Goal: Task Accomplishment & Management: Manage account settings

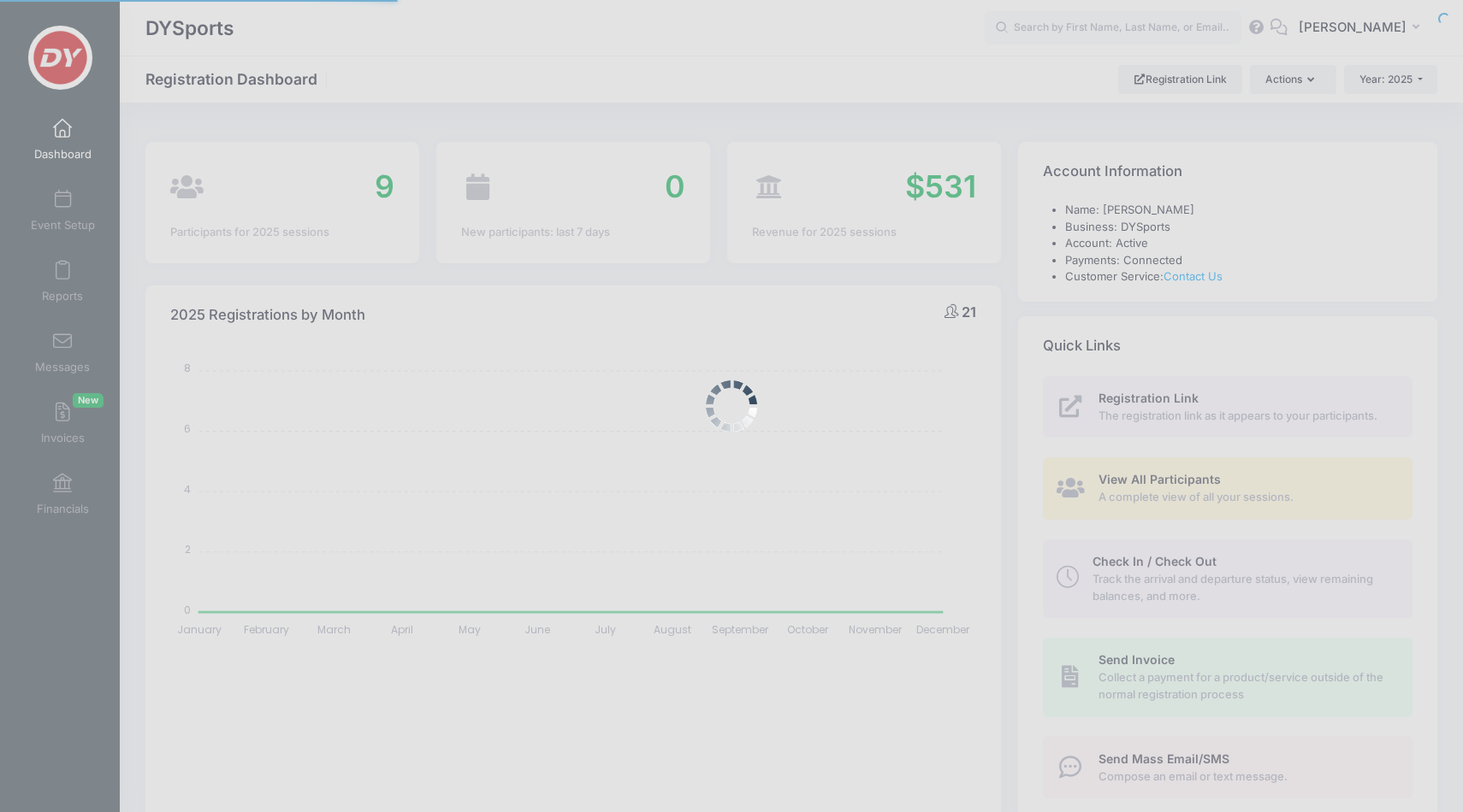
select select
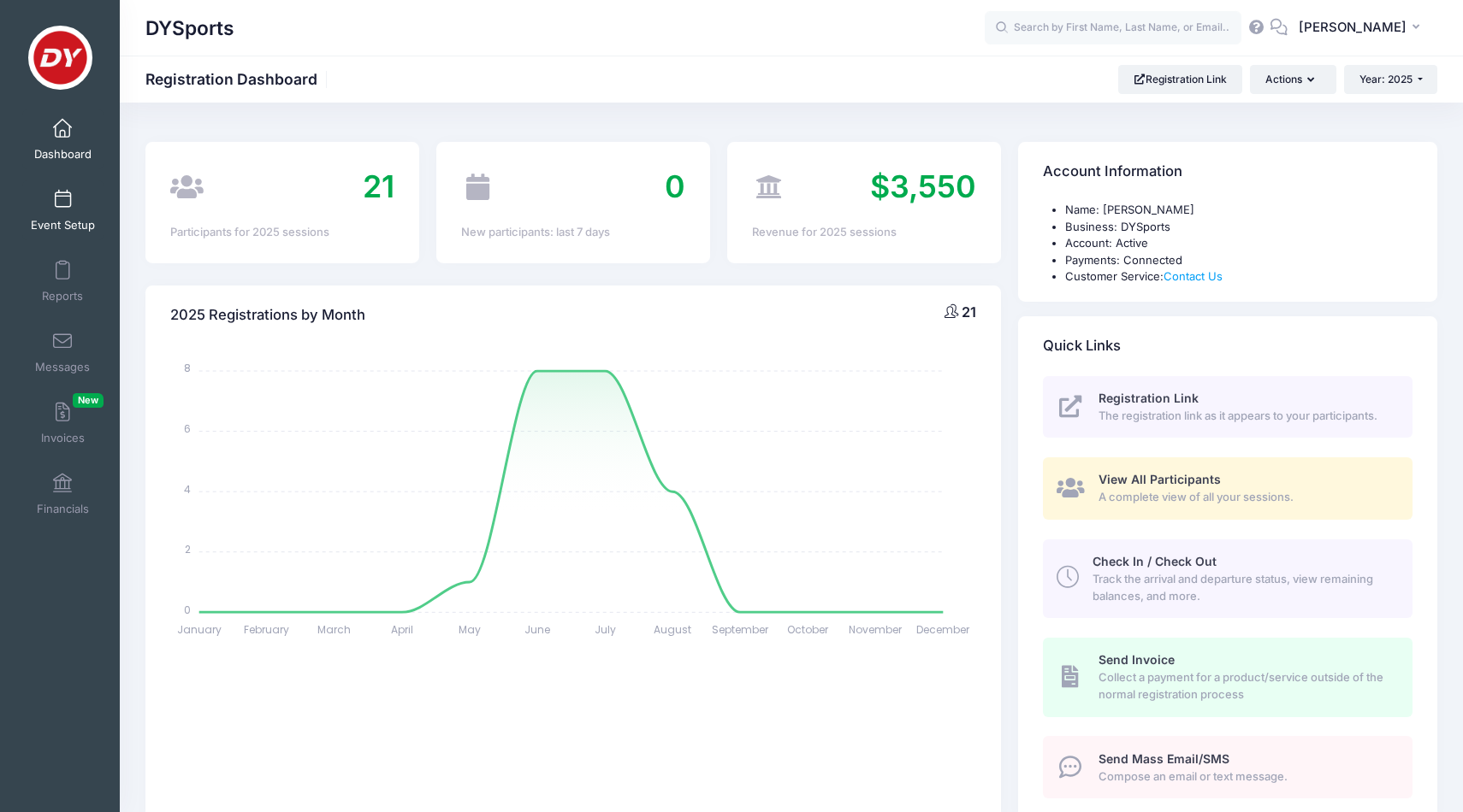
click at [62, 202] on span at bounding box center [62, 199] width 0 height 19
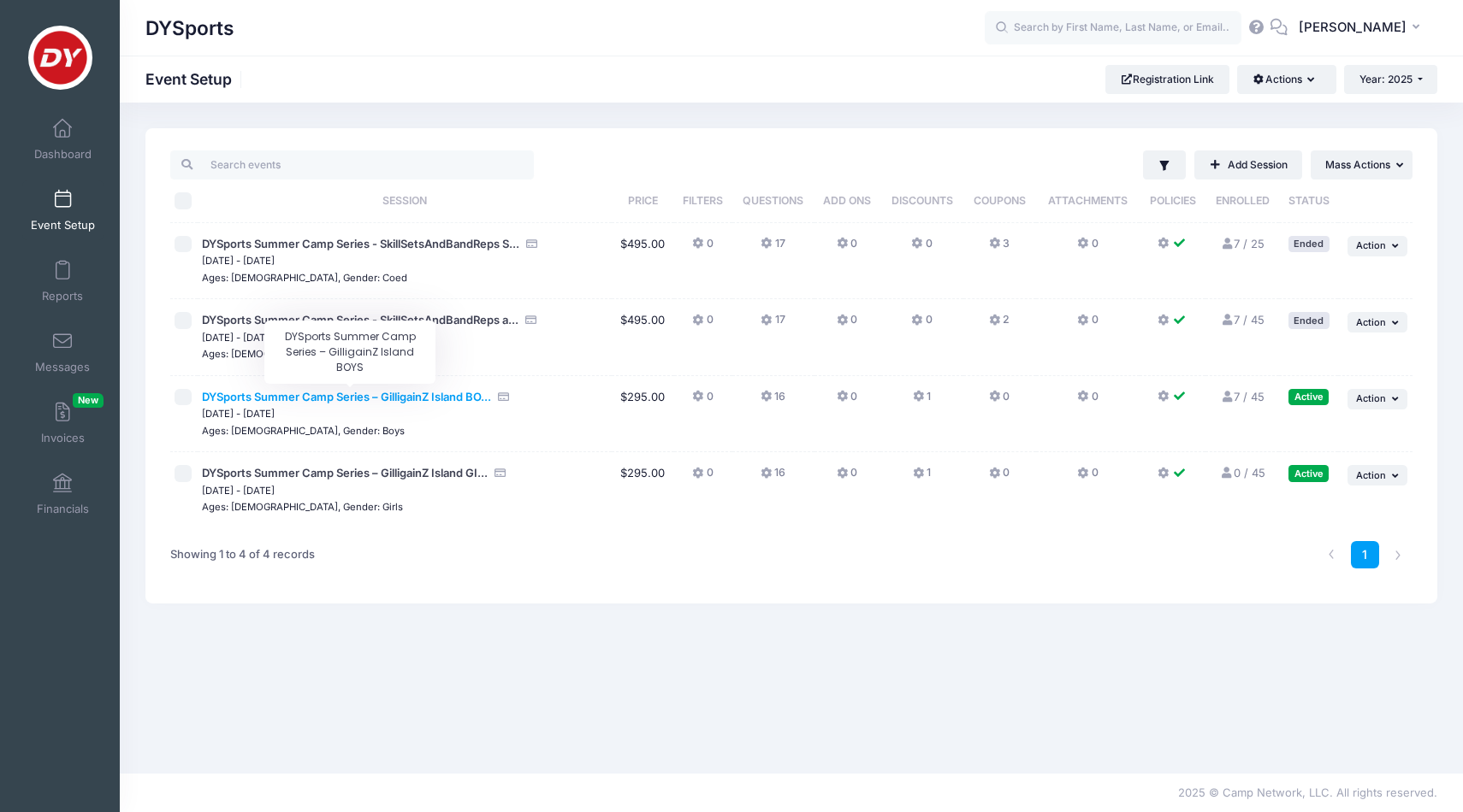
click at [309, 402] on span "DYSports Summer Camp Series – GilligainZ Island BO..." at bounding box center [347, 397] width 290 height 14
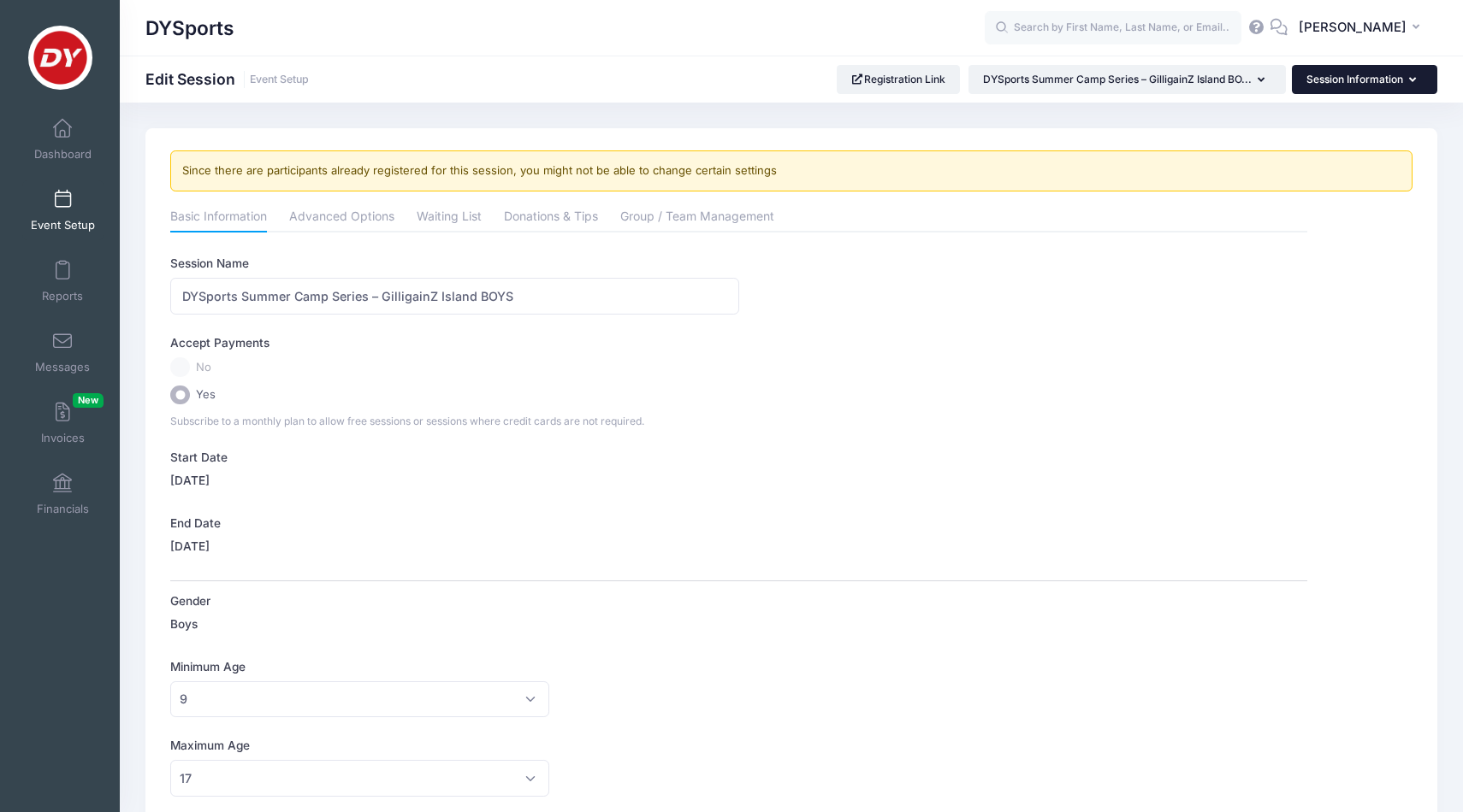
click at [1349, 72] on button "Session Information" at bounding box center [1365, 79] width 146 height 29
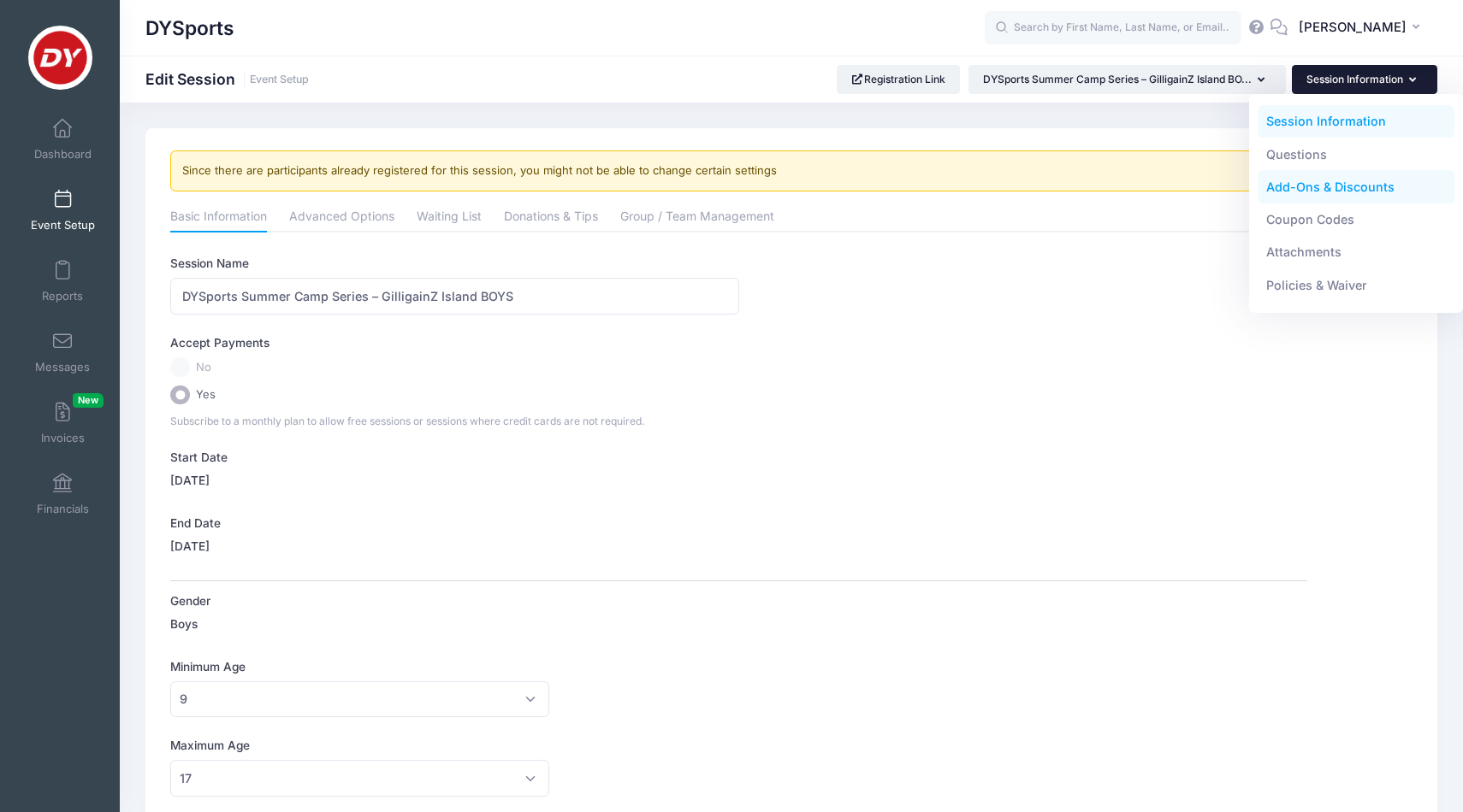
click at [1323, 193] on link "Add-Ons & Discounts" at bounding box center [1356, 187] width 197 height 33
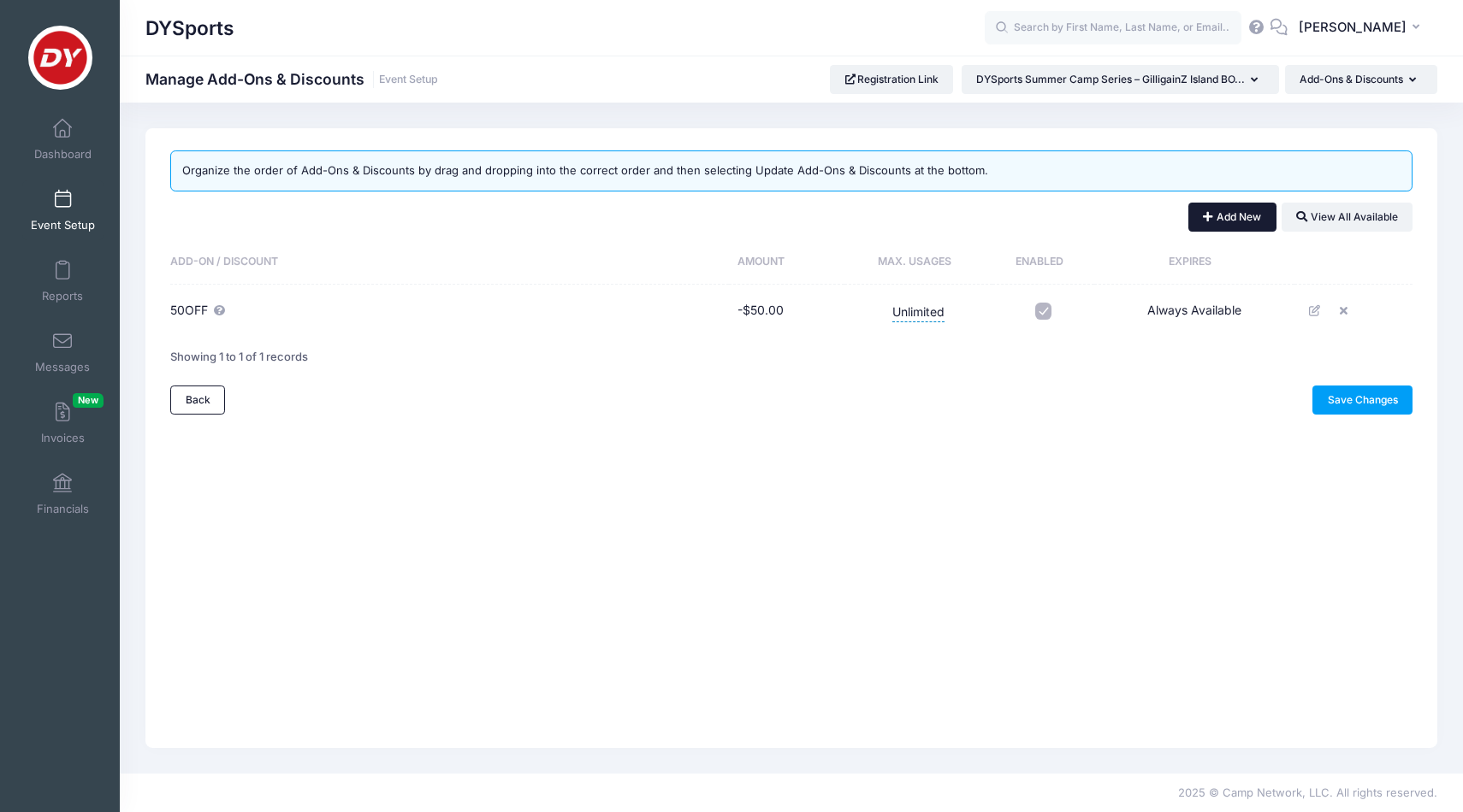
click at [1231, 221] on button "Add New" at bounding box center [1232, 216] width 88 height 29
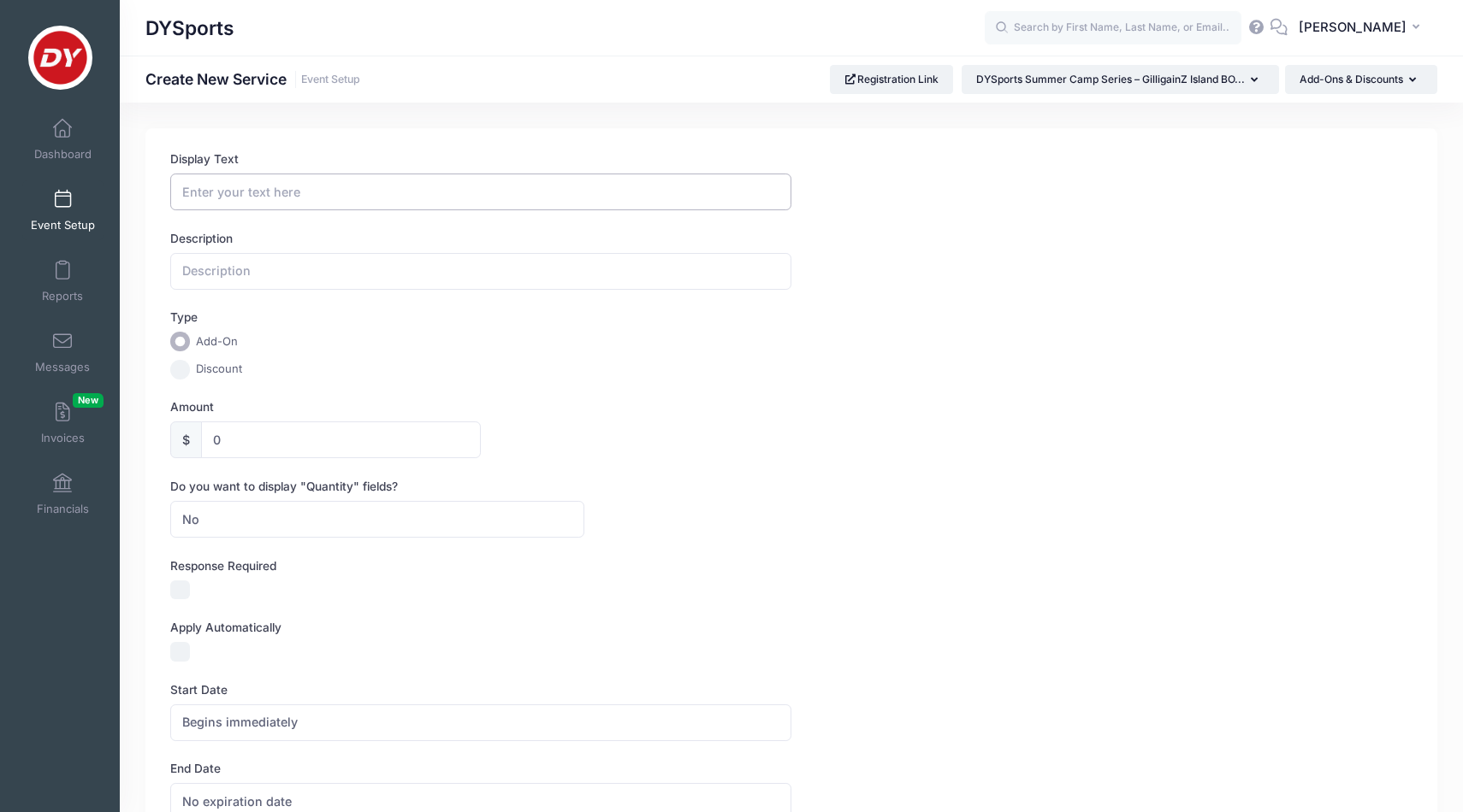
click at [372, 200] on input "Display Text" at bounding box center [481, 191] width 621 height 37
type input "ZG95"
click at [364, 264] on input "text" at bounding box center [481, 271] width 621 height 37
type input "Zach Gill Client Discount"
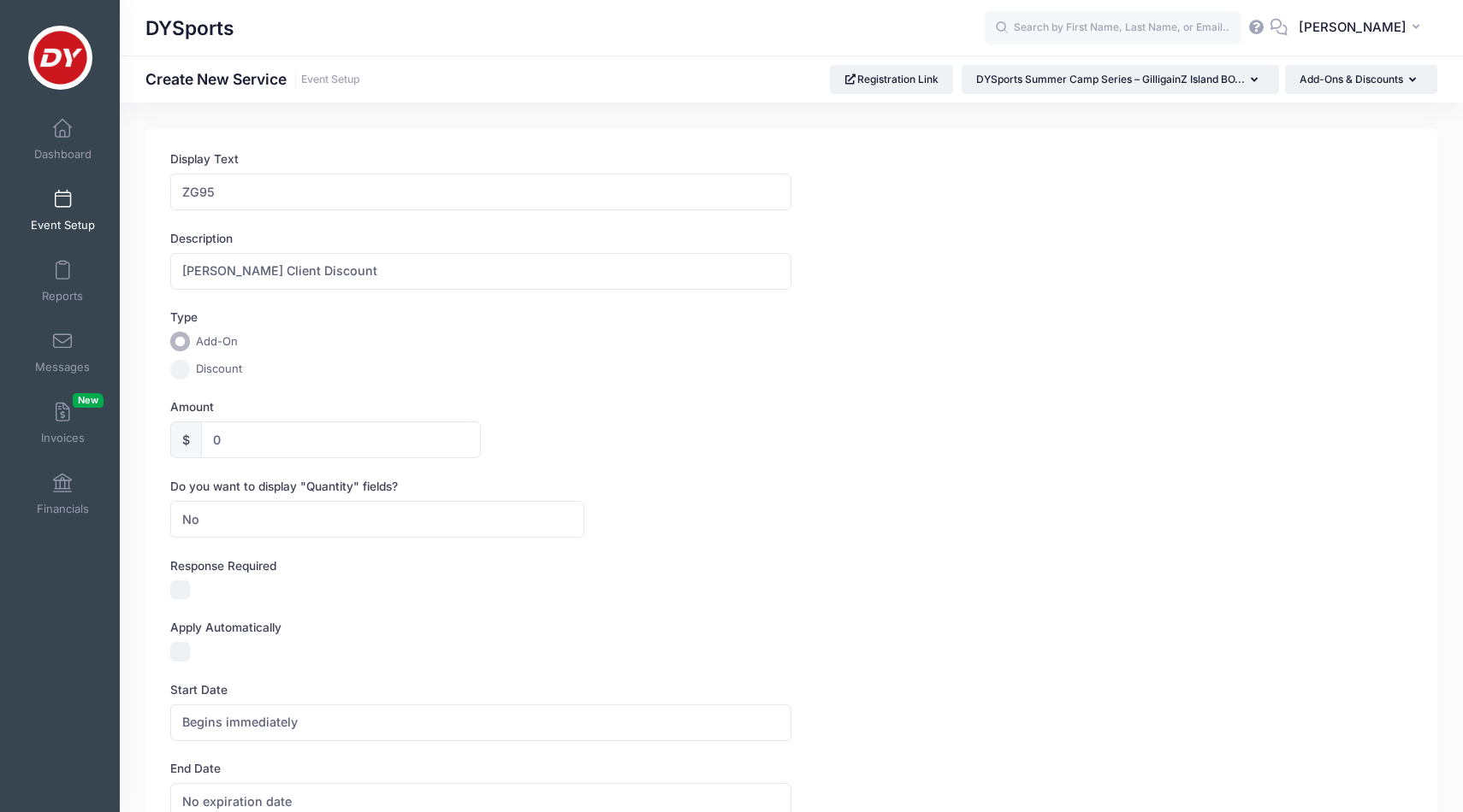
click at [185, 372] on input "Discount" at bounding box center [181, 370] width 20 height 20
radio input "true"
click at [245, 451] on input "0" at bounding box center [341, 439] width 280 height 37
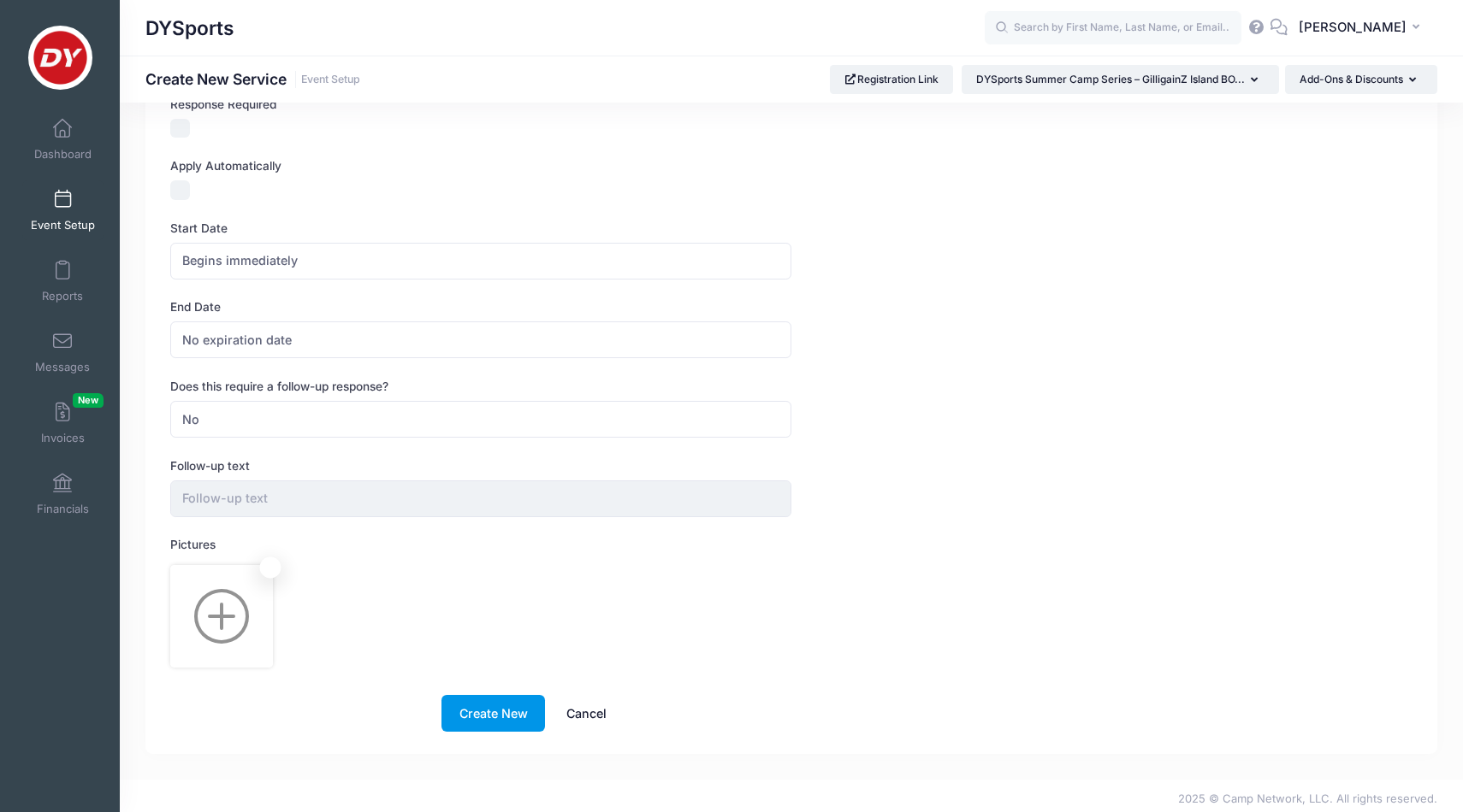
scroll to position [461, 0]
type input "95.00"
click at [514, 697] on button "Create New" at bounding box center [493, 714] width 103 height 37
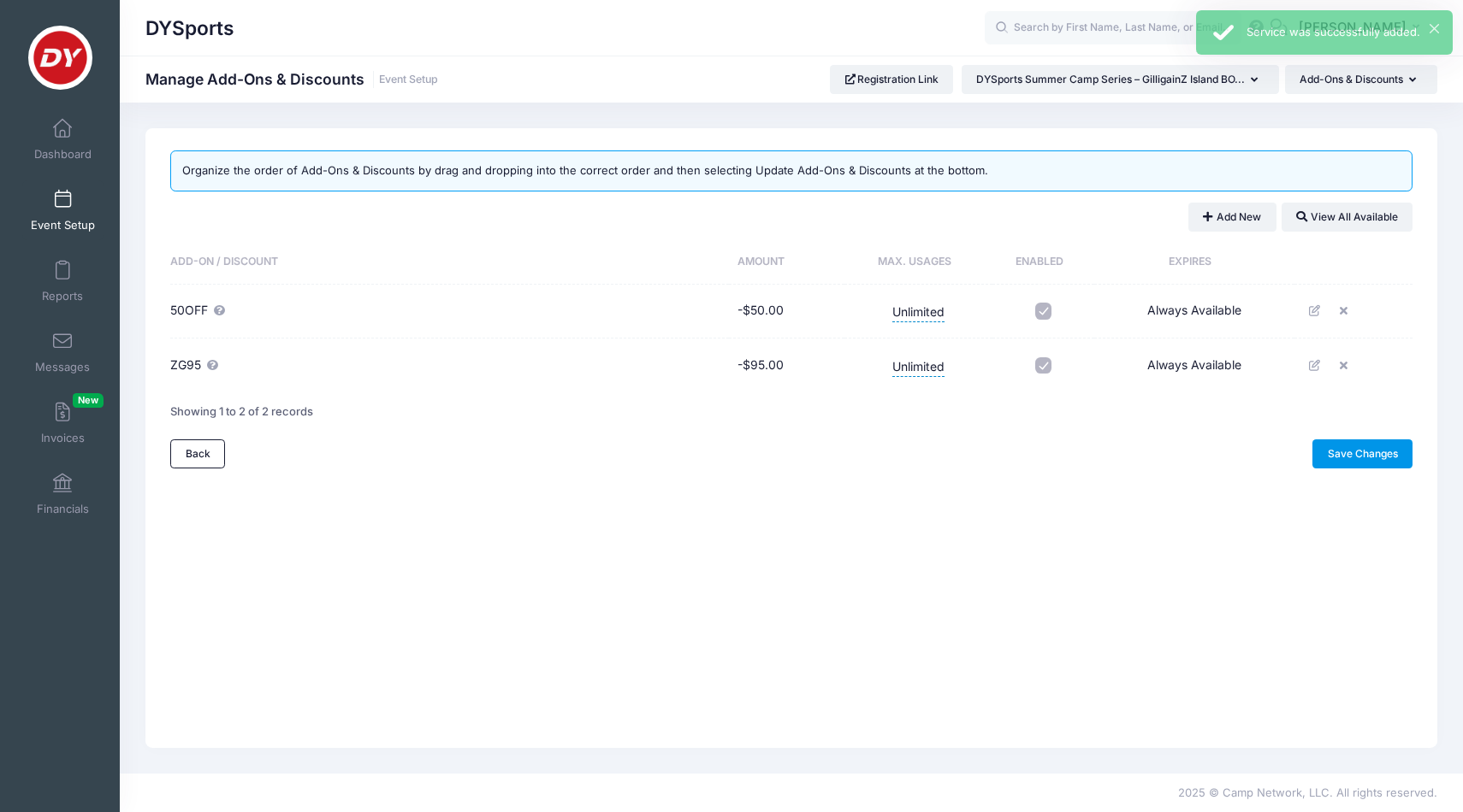
click at [1344, 445] on link "Save Changes" at bounding box center [1362, 453] width 100 height 29
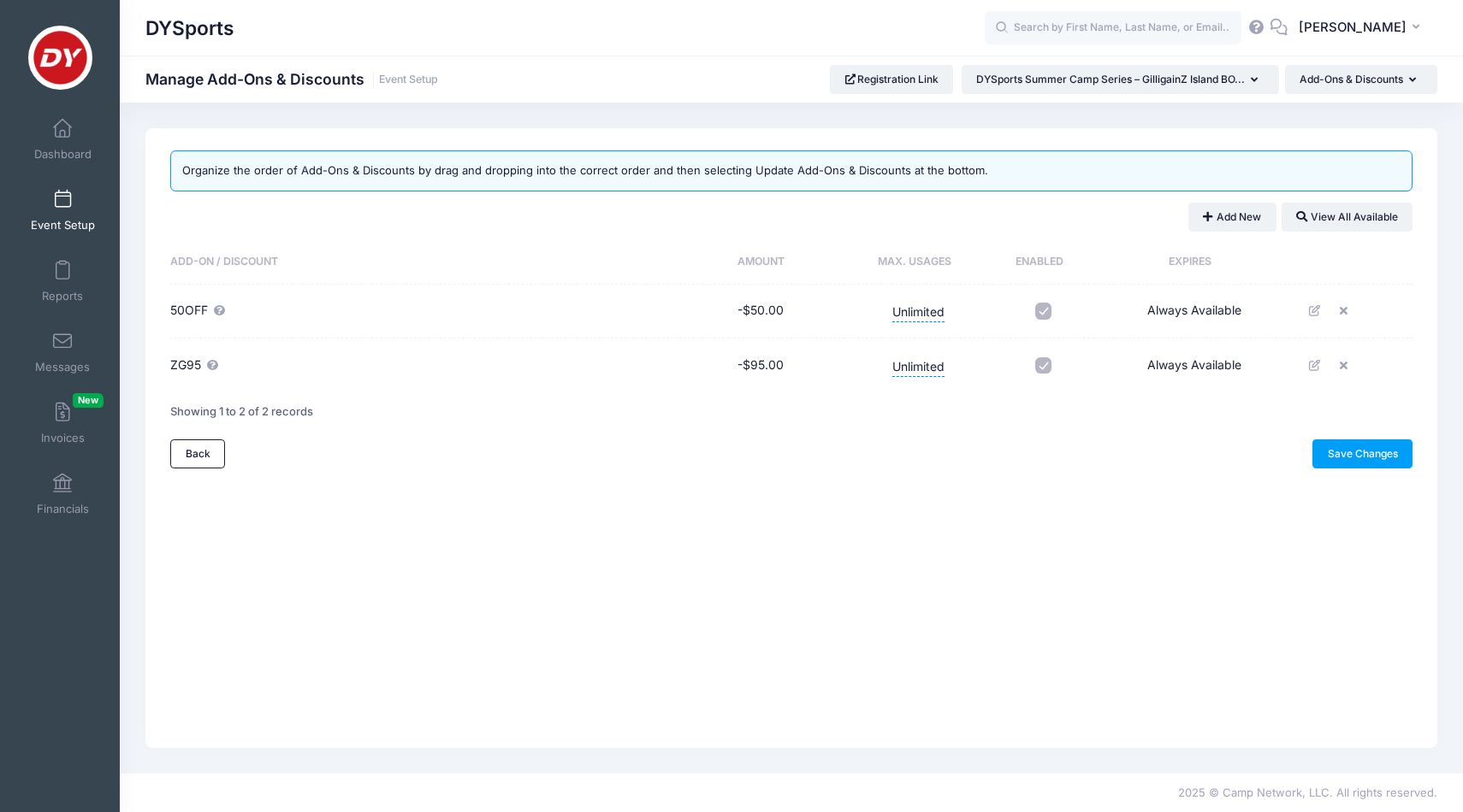
click at [68, 209] on link "Event Setup" at bounding box center [62, 210] width 81 height 59
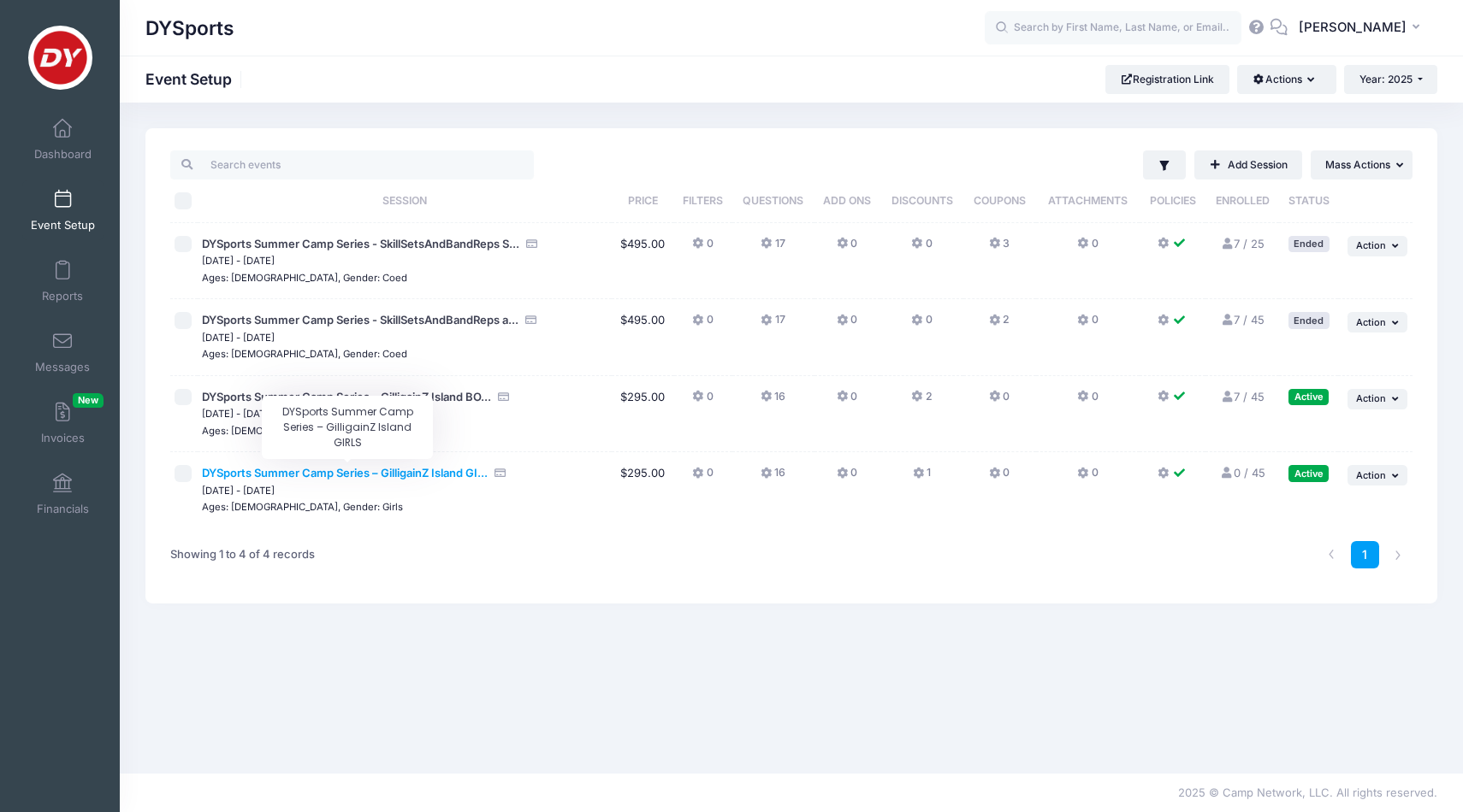
click at [344, 471] on span "DYSports Summer Camp Series – GilligainZ Island GI..." at bounding box center [345, 473] width 286 height 14
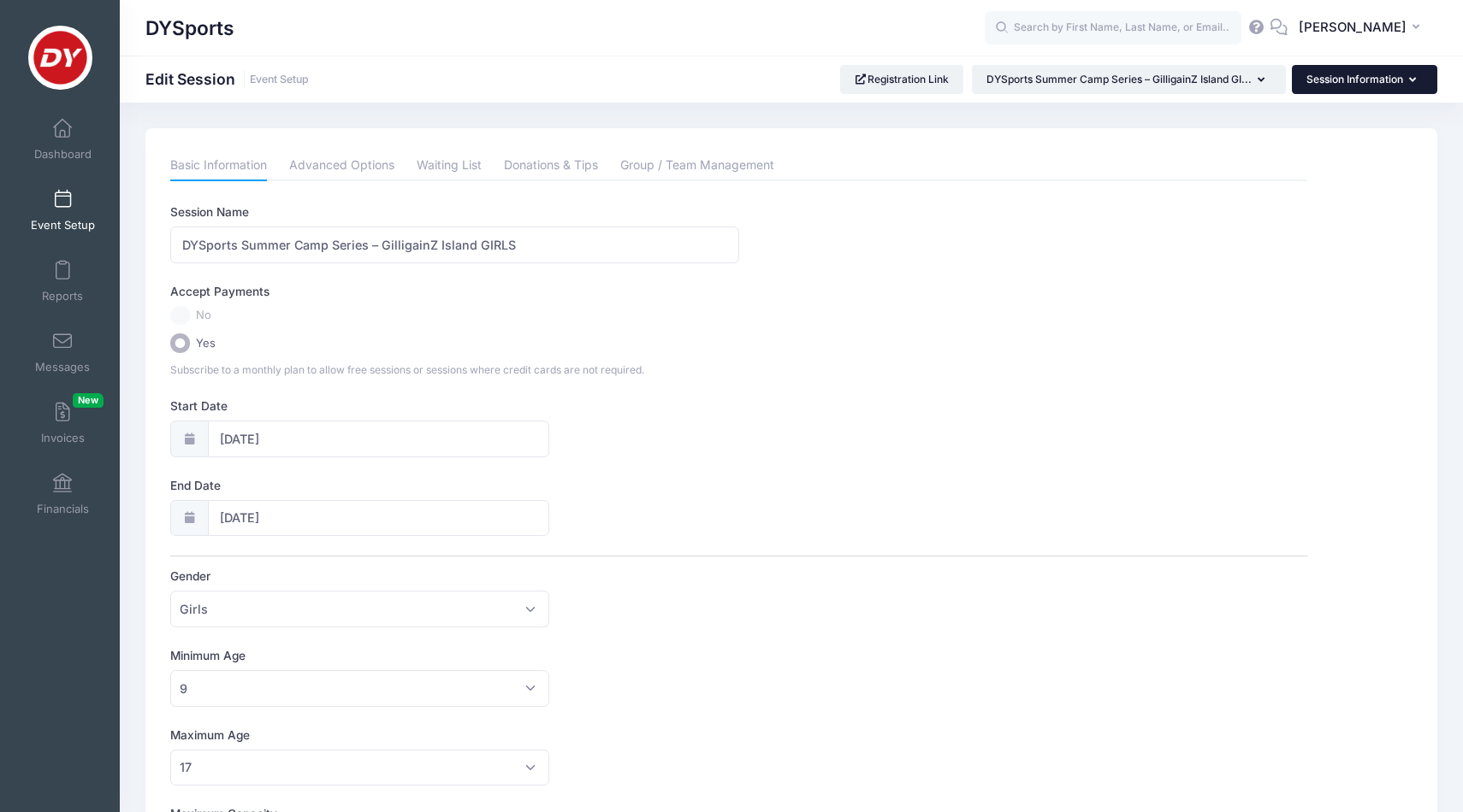
click at [1392, 85] on button "Session Information" at bounding box center [1365, 79] width 146 height 29
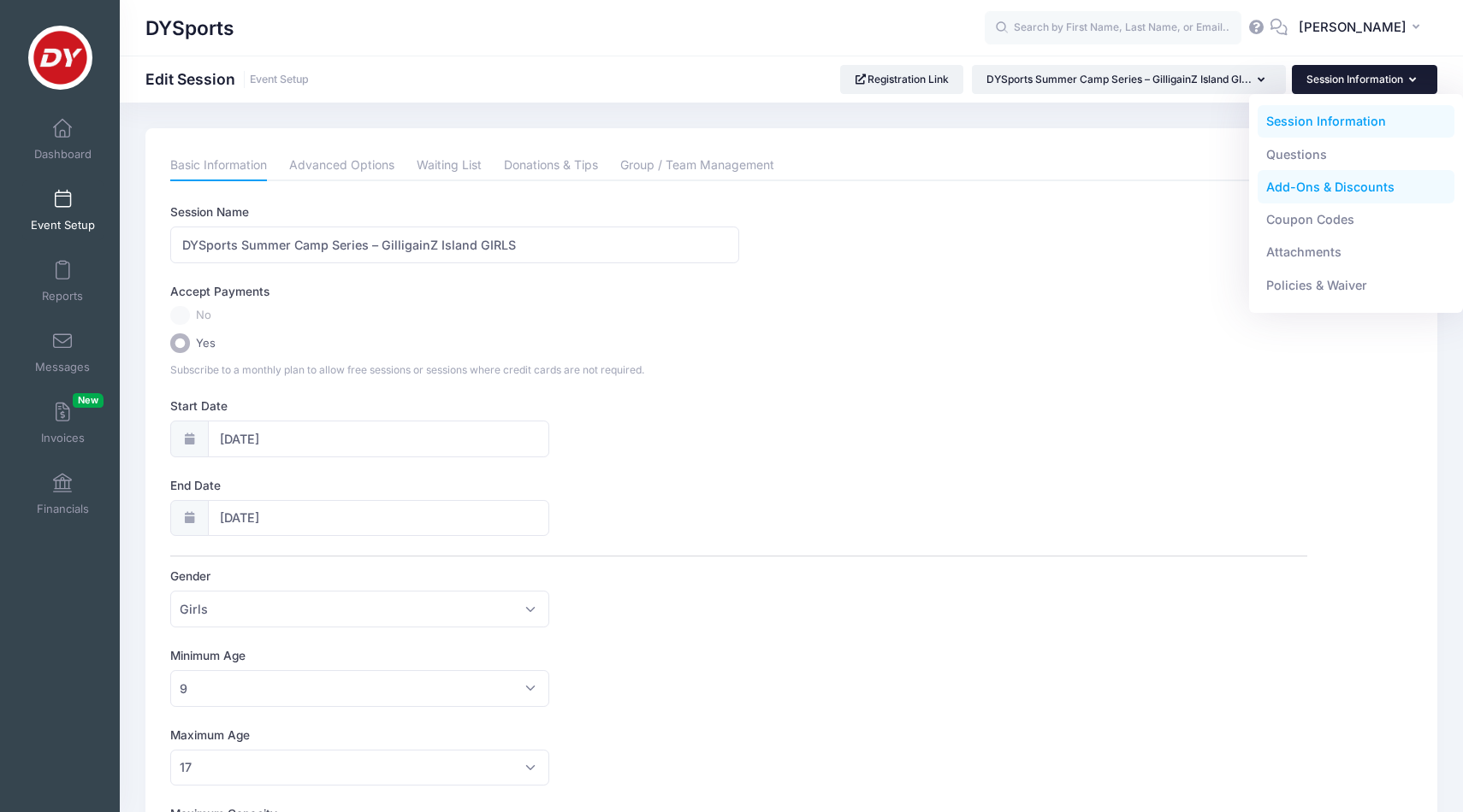
click at [1324, 180] on link "Add-Ons & Discounts" at bounding box center [1356, 187] width 197 height 33
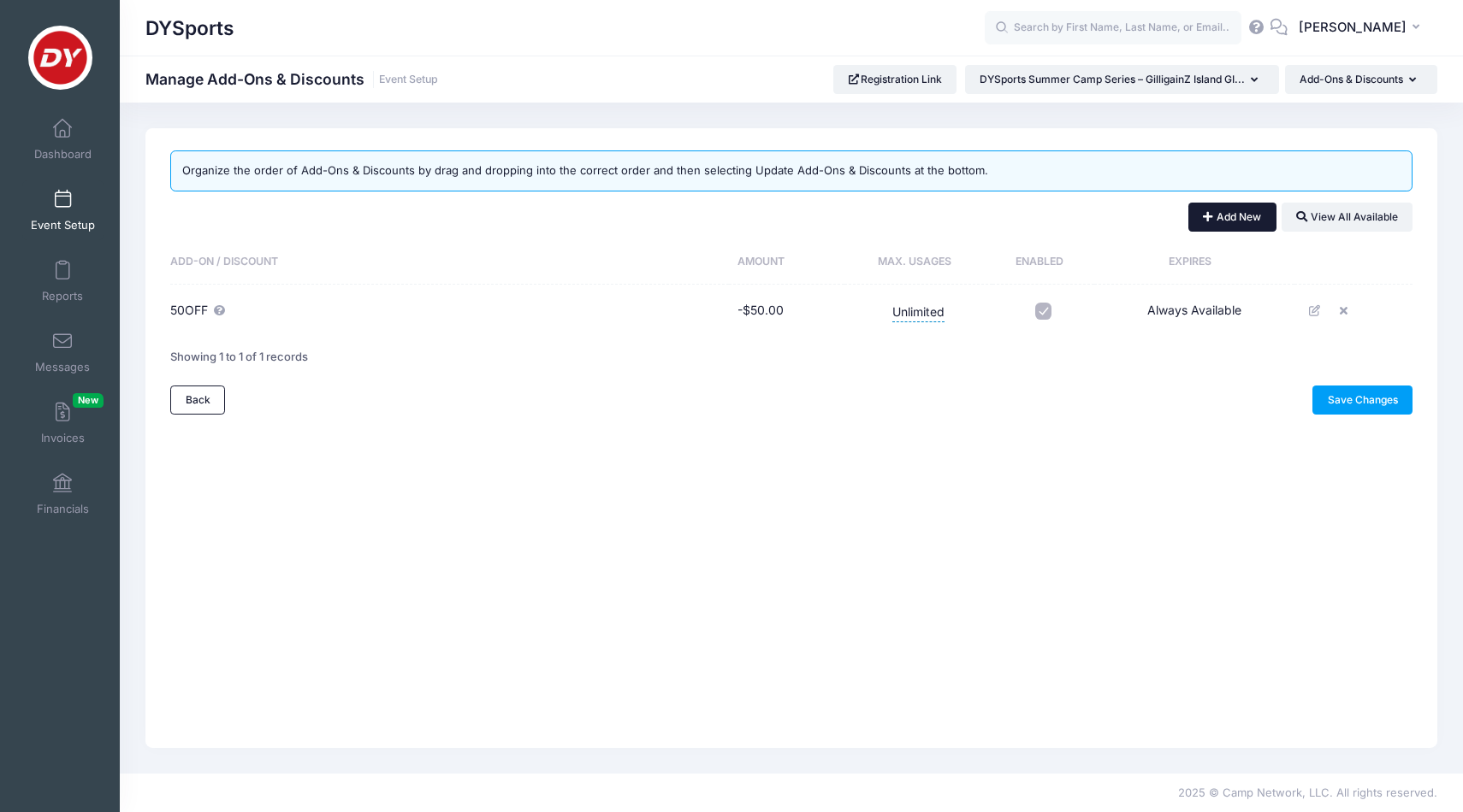
click at [1216, 214] on button "Add New" at bounding box center [1232, 216] width 88 height 29
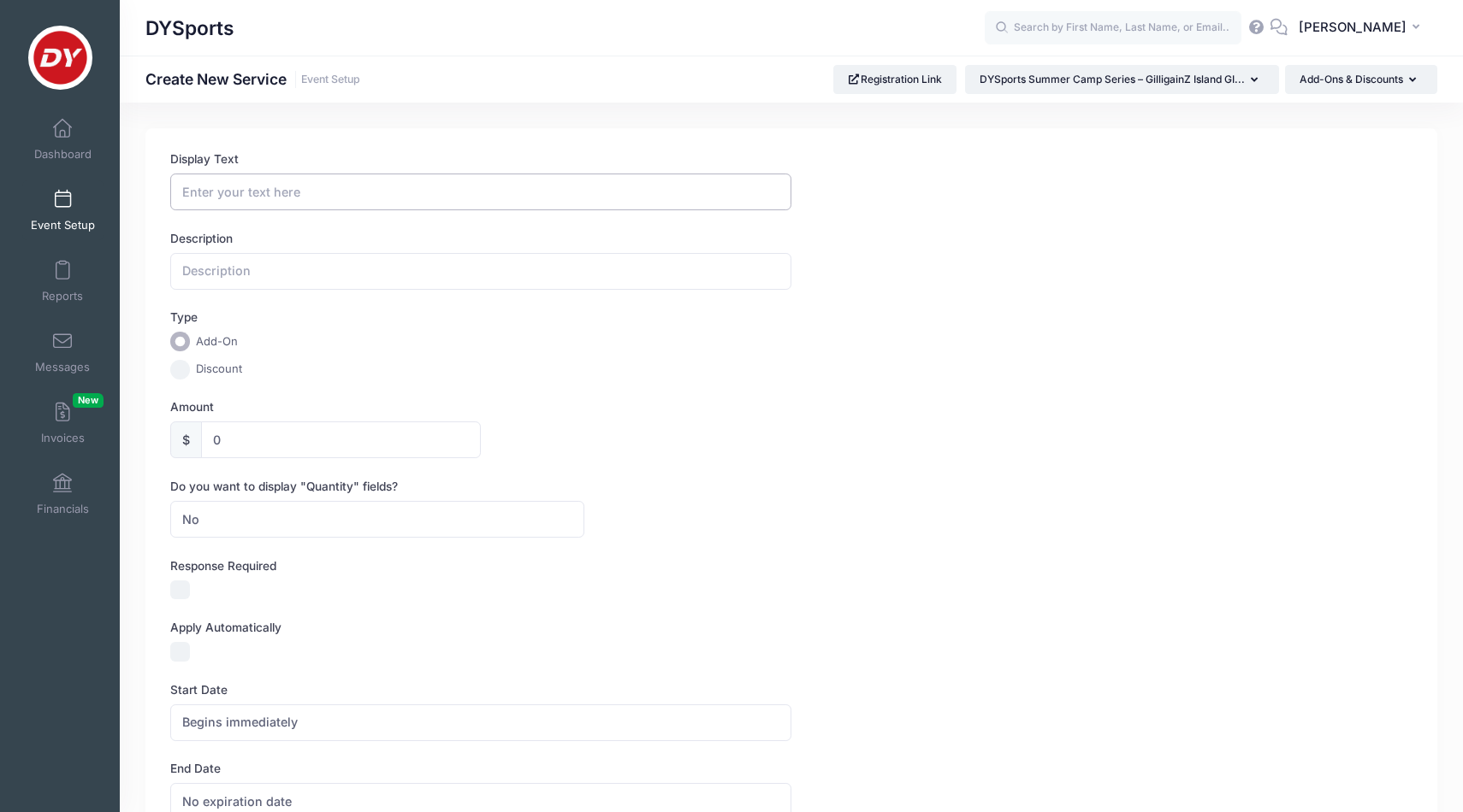
click at [529, 200] on input "Display Text" at bounding box center [481, 191] width 621 height 37
type input "ZG95"
click at [457, 278] on input "text" at bounding box center [481, 271] width 621 height 37
type input "Zach Gill Client Discount Code"
click at [338, 439] on input "0" at bounding box center [341, 439] width 280 height 37
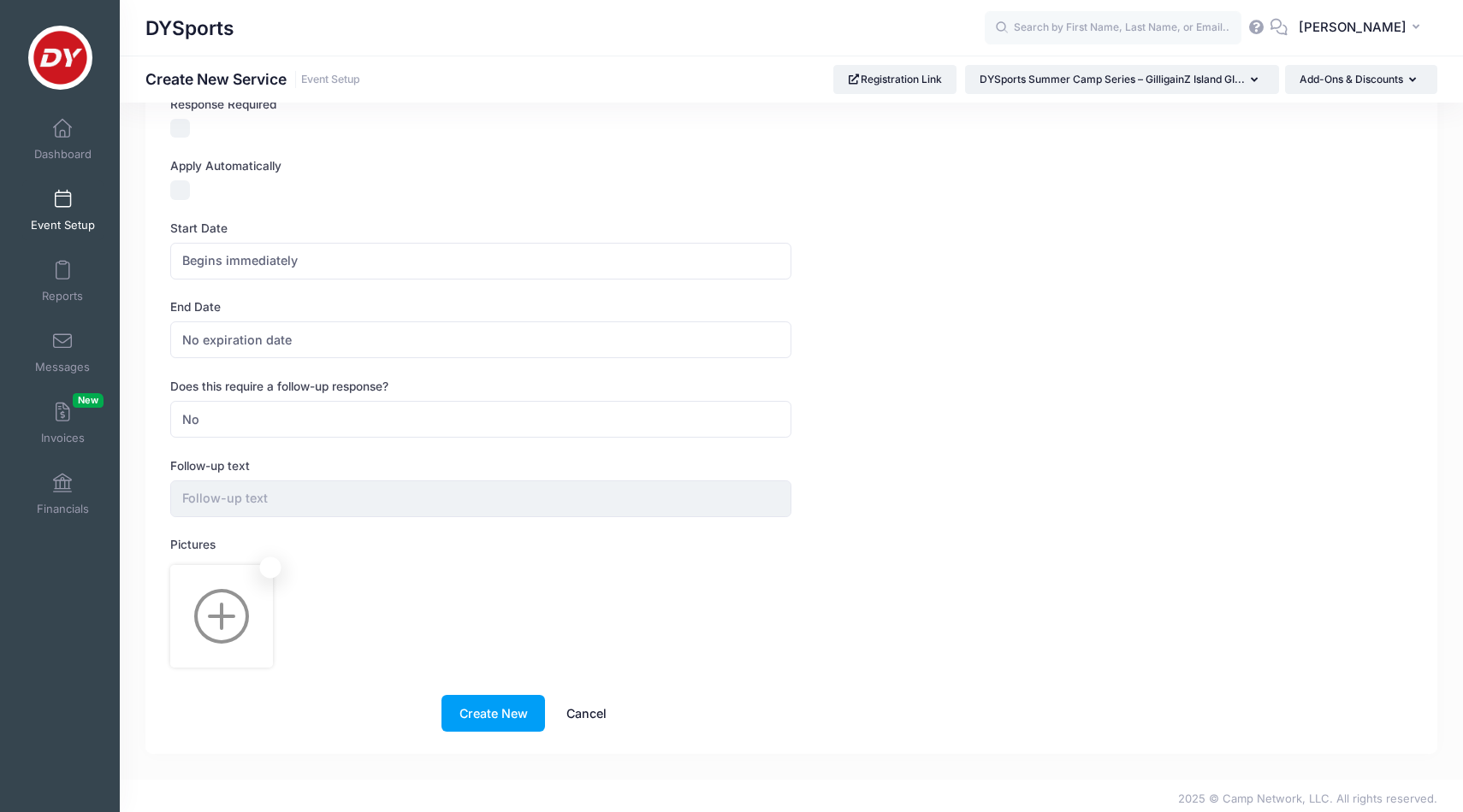
scroll to position [461, 0]
type input "95.00"
click at [489, 696] on button "Create New" at bounding box center [493, 714] width 103 height 37
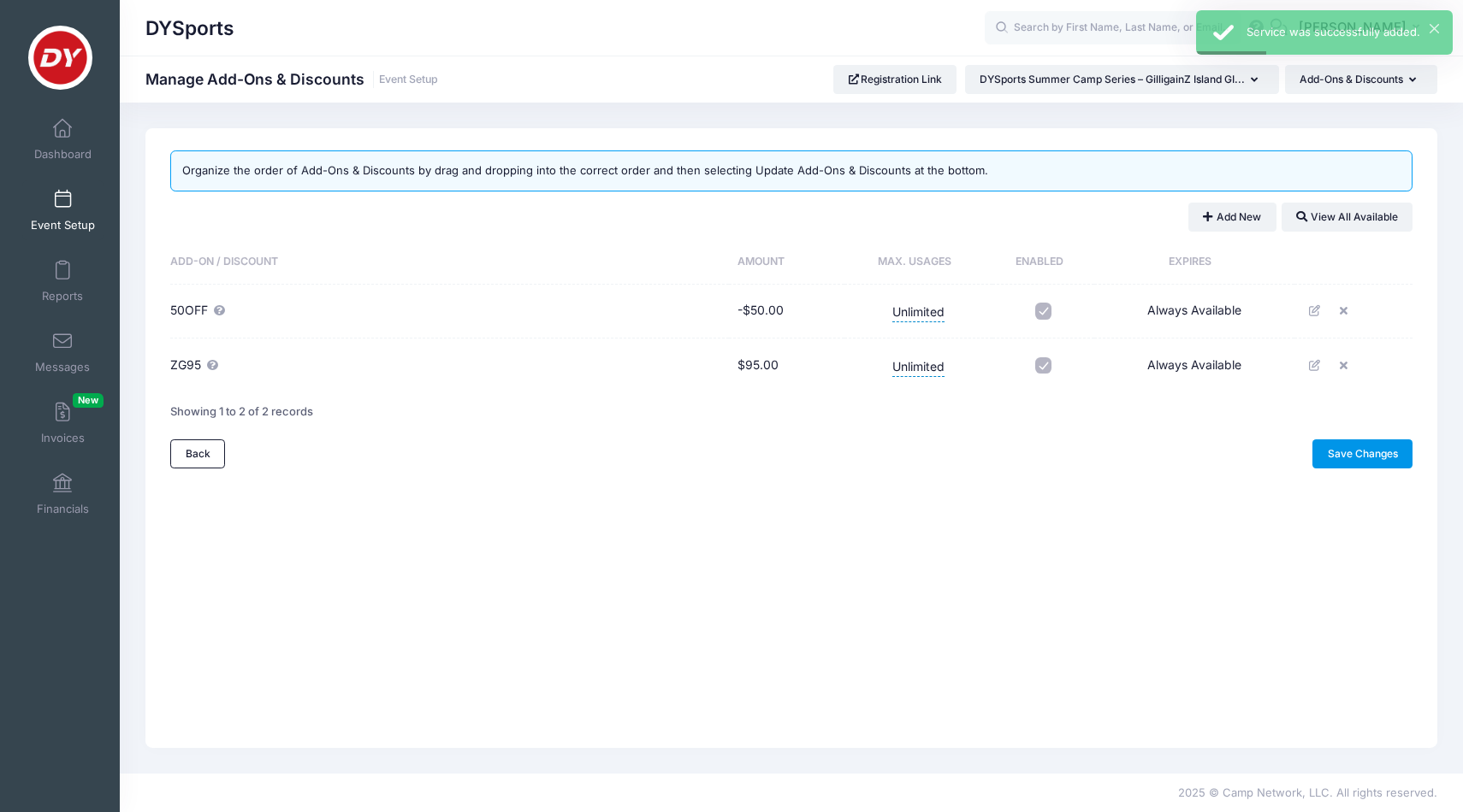
click at [1350, 455] on link "Save Changes" at bounding box center [1362, 453] width 100 height 29
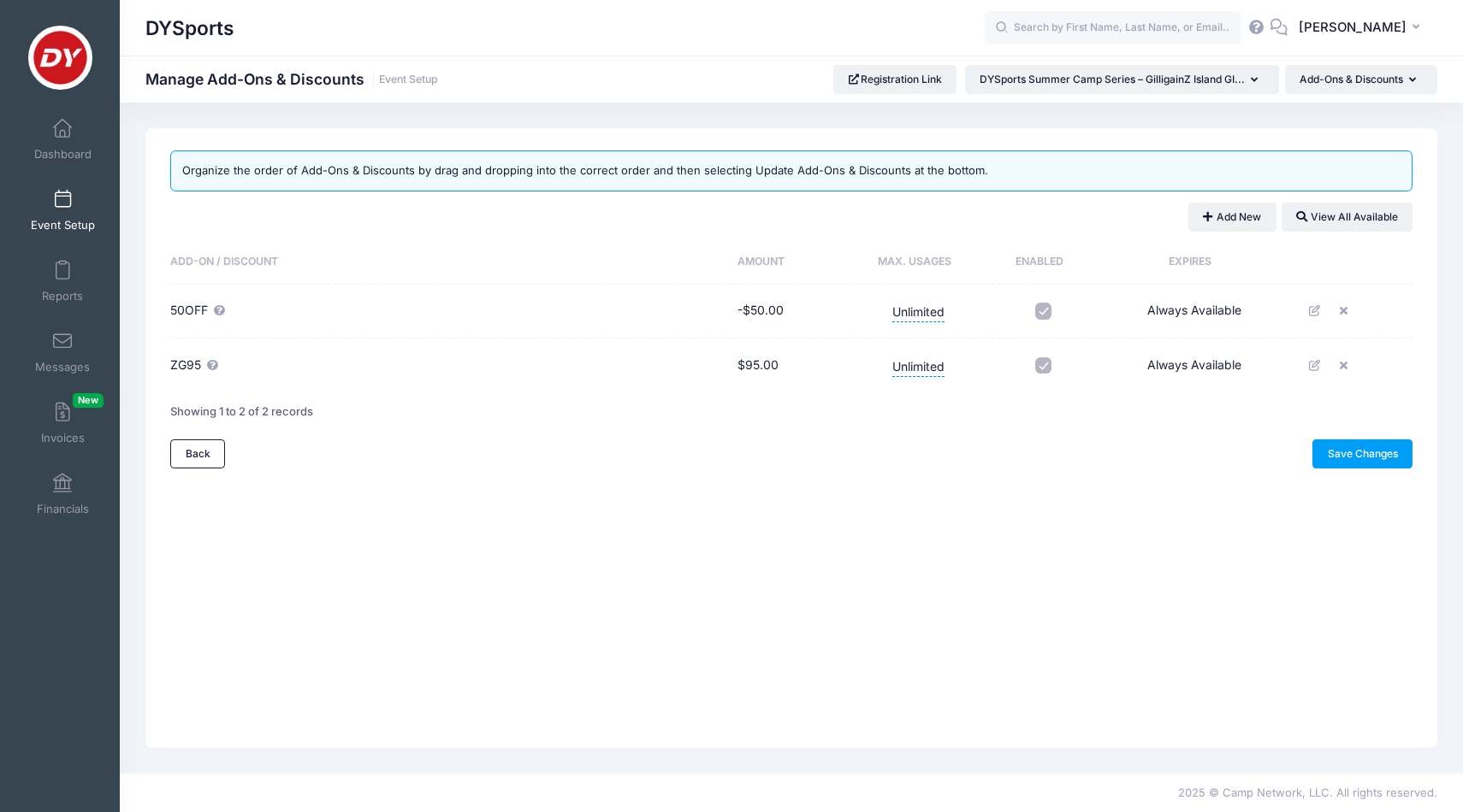
click at [77, 219] on span "Event Setup" at bounding box center [62, 225] width 64 height 15
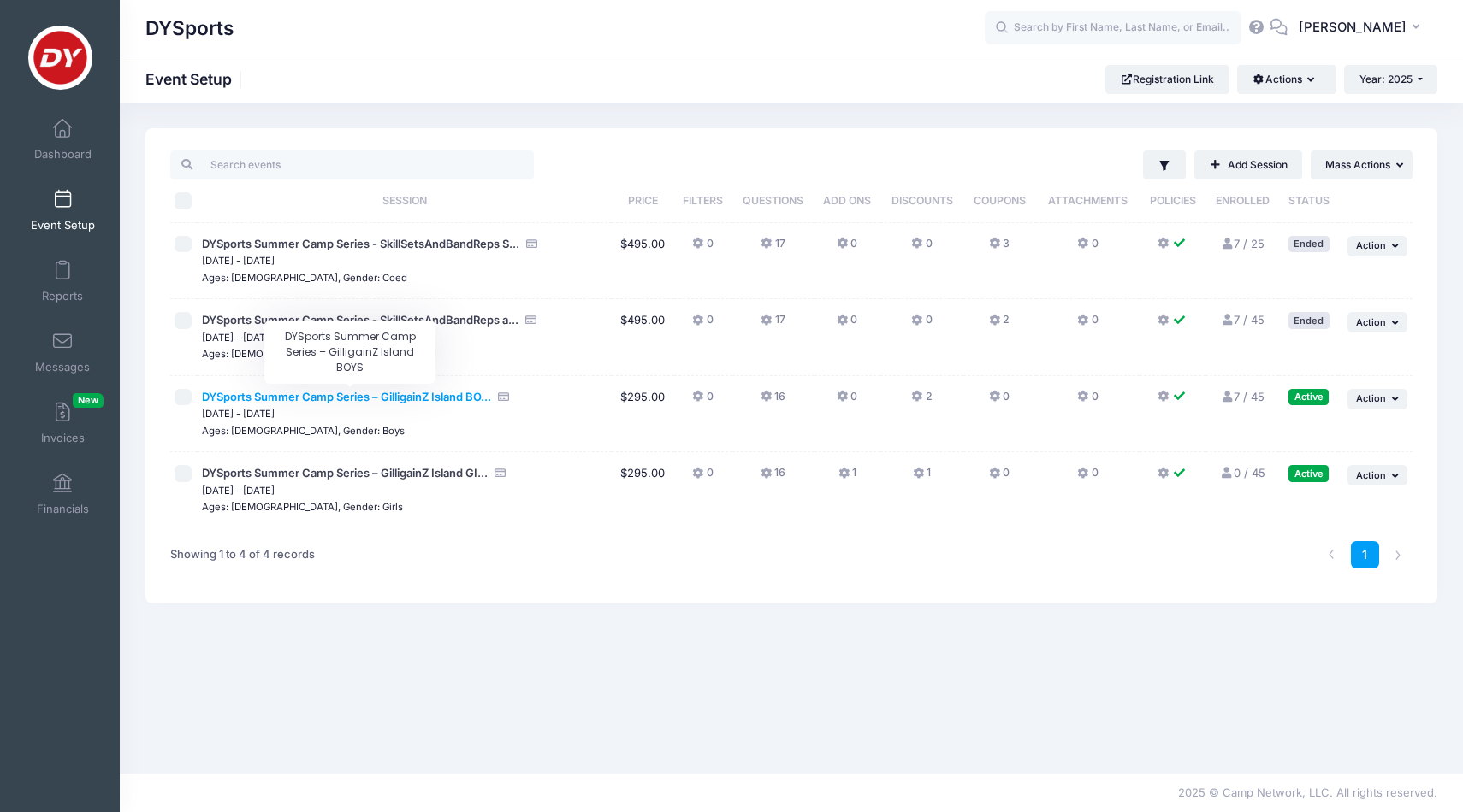
click at [331, 399] on span "DYSports Summer Camp Series – GilligainZ Island BO..." at bounding box center [347, 397] width 290 height 14
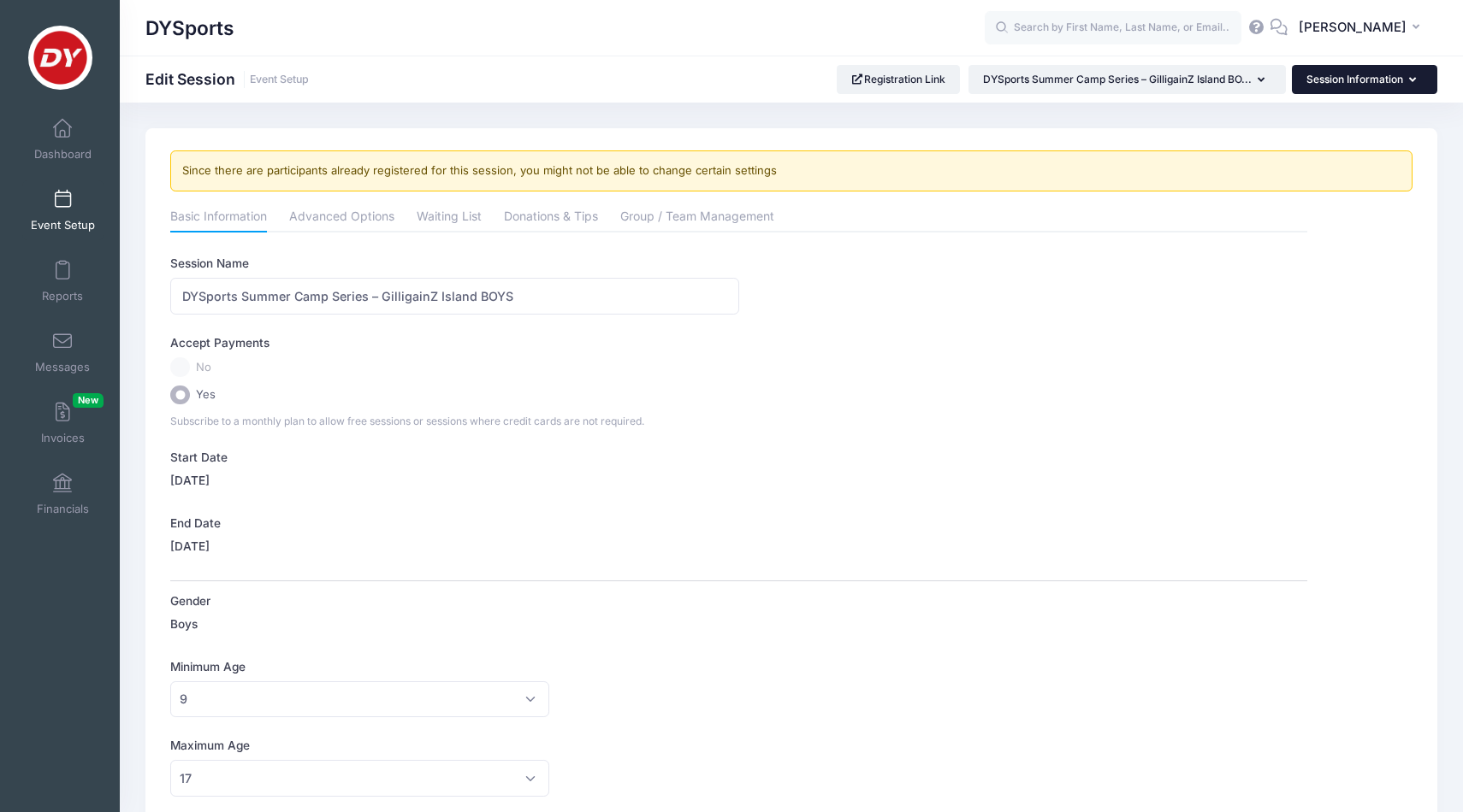
click at [1326, 81] on button "Session Information" at bounding box center [1365, 79] width 146 height 29
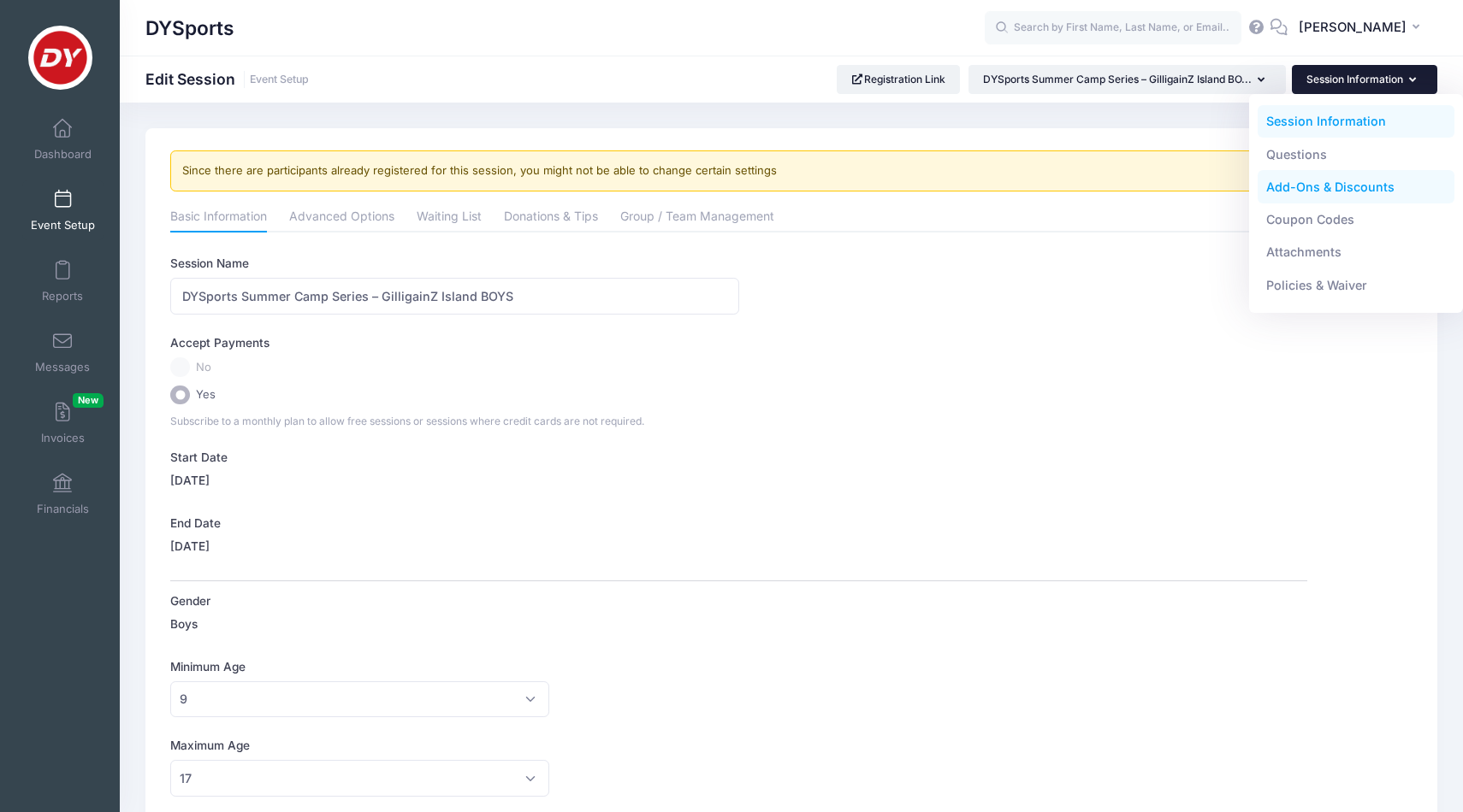
click at [1320, 189] on link "Add-Ons & Discounts" at bounding box center [1356, 187] width 197 height 33
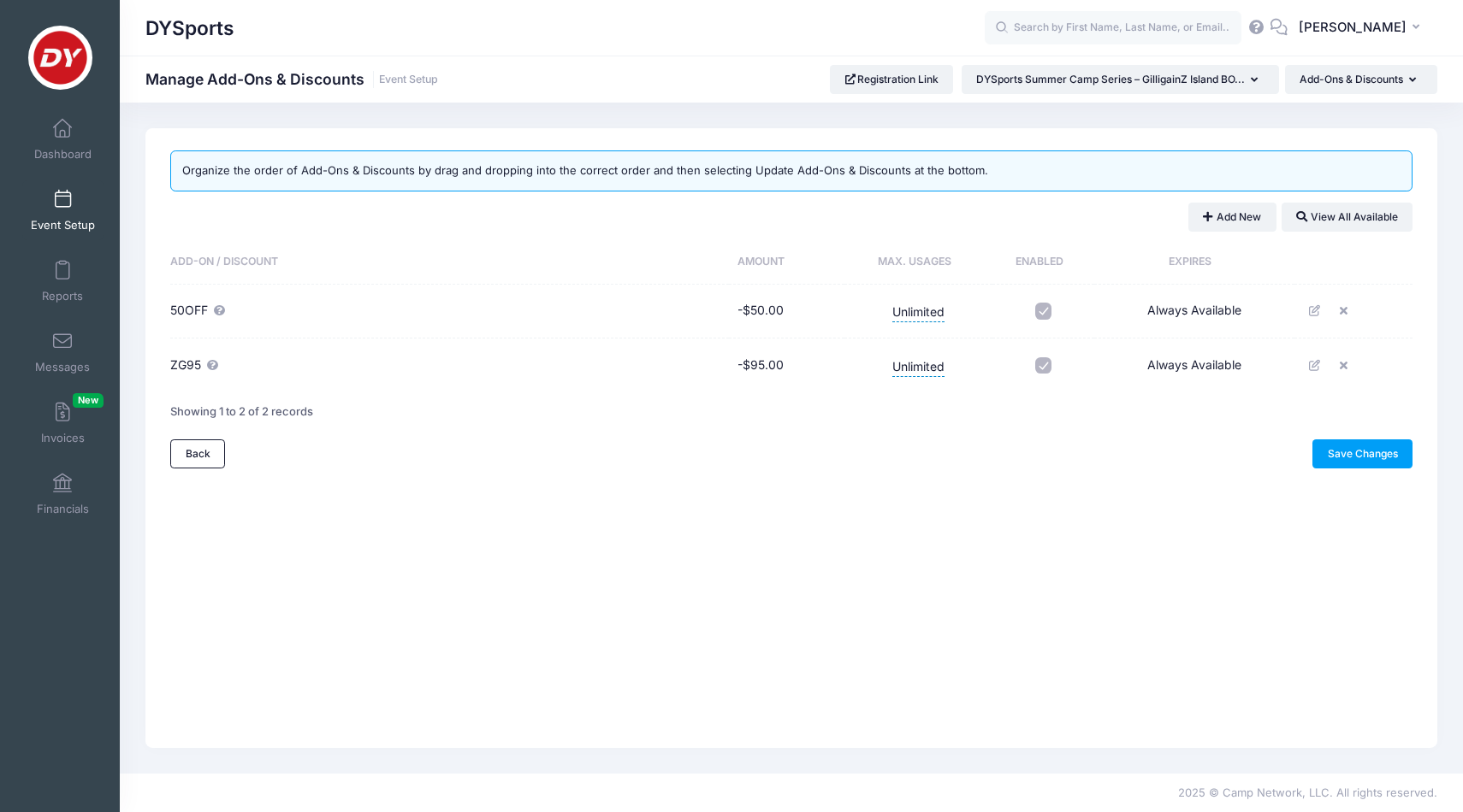
click at [72, 207] on link "Event Setup" at bounding box center [62, 210] width 81 height 59
